Goal: Task Accomplishment & Management: Use online tool/utility

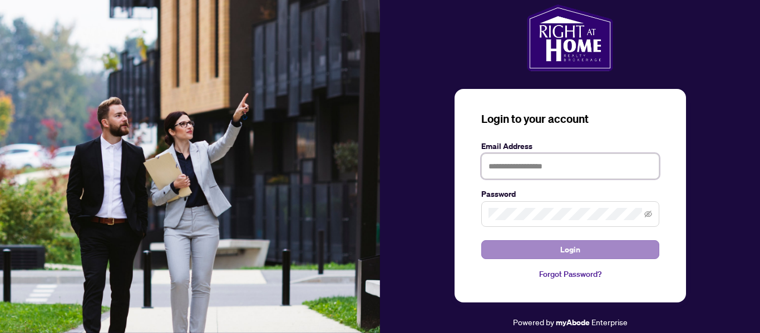
type input "**********"
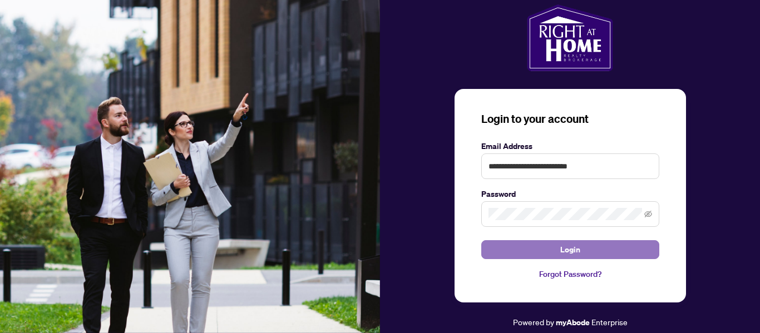
click at [549, 253] on button "Login" at bounding box center [571, 249] width 178 height 19
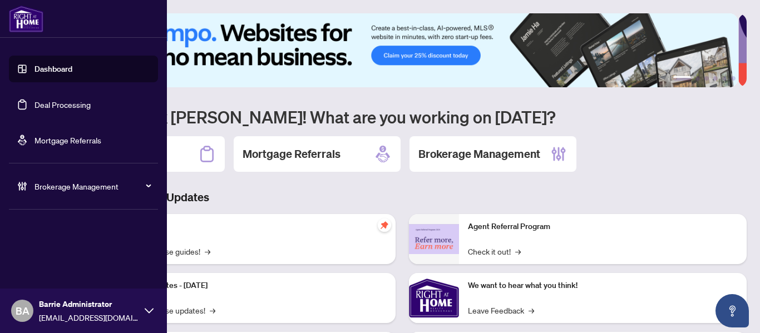
click at [43, 102] on link "Deal Processing" at bounding box center [63, 105] width 56 height 10
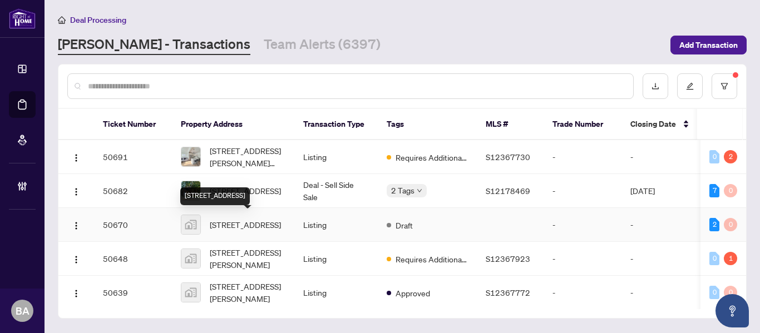
click at [217, 220] on span "[STREET_ADDRESS]" at bounding box center [245, 225] width 71 height 12
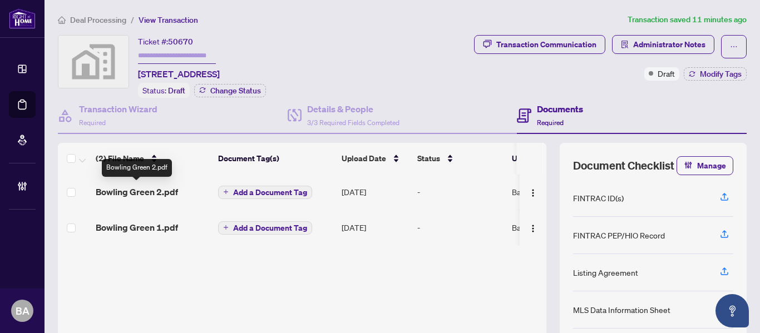
click at [158, 186] on span "Bowling Green 2.pdf" at bounding box center [137, 191] width 82 height 13
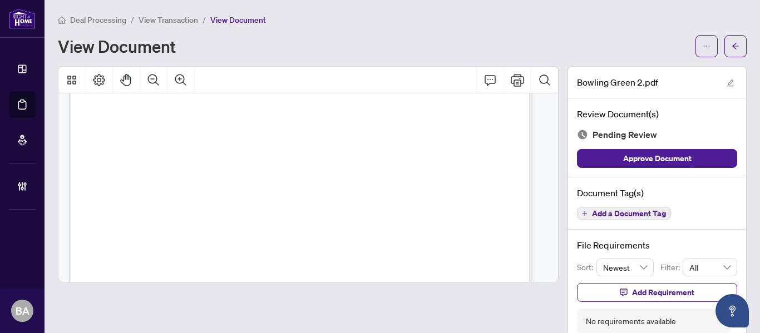
scroll to position [111, 0]
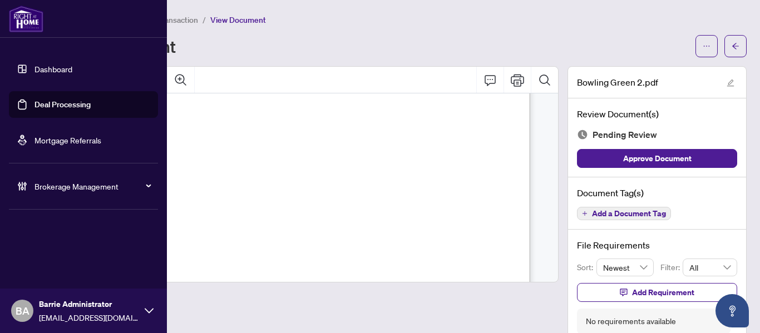
click at [35, 107] on link "Deal Processing" at bounding box center [63, 105] width 56 height 10
